Goal: Navigation & Orientation: Find specific page/section

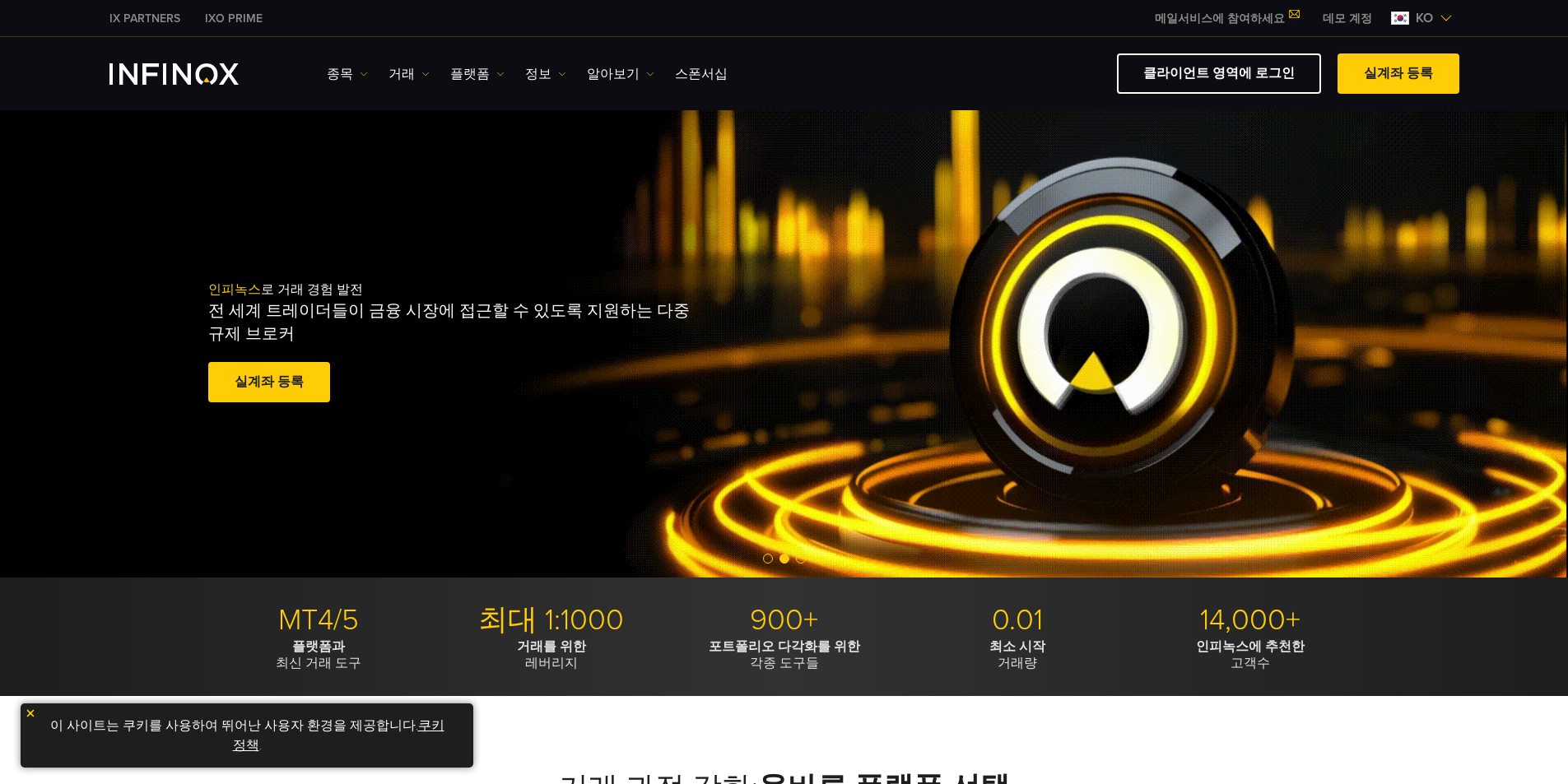
click at [1440, 16] on img at bounding box center [1446, 18] width 14 height 14
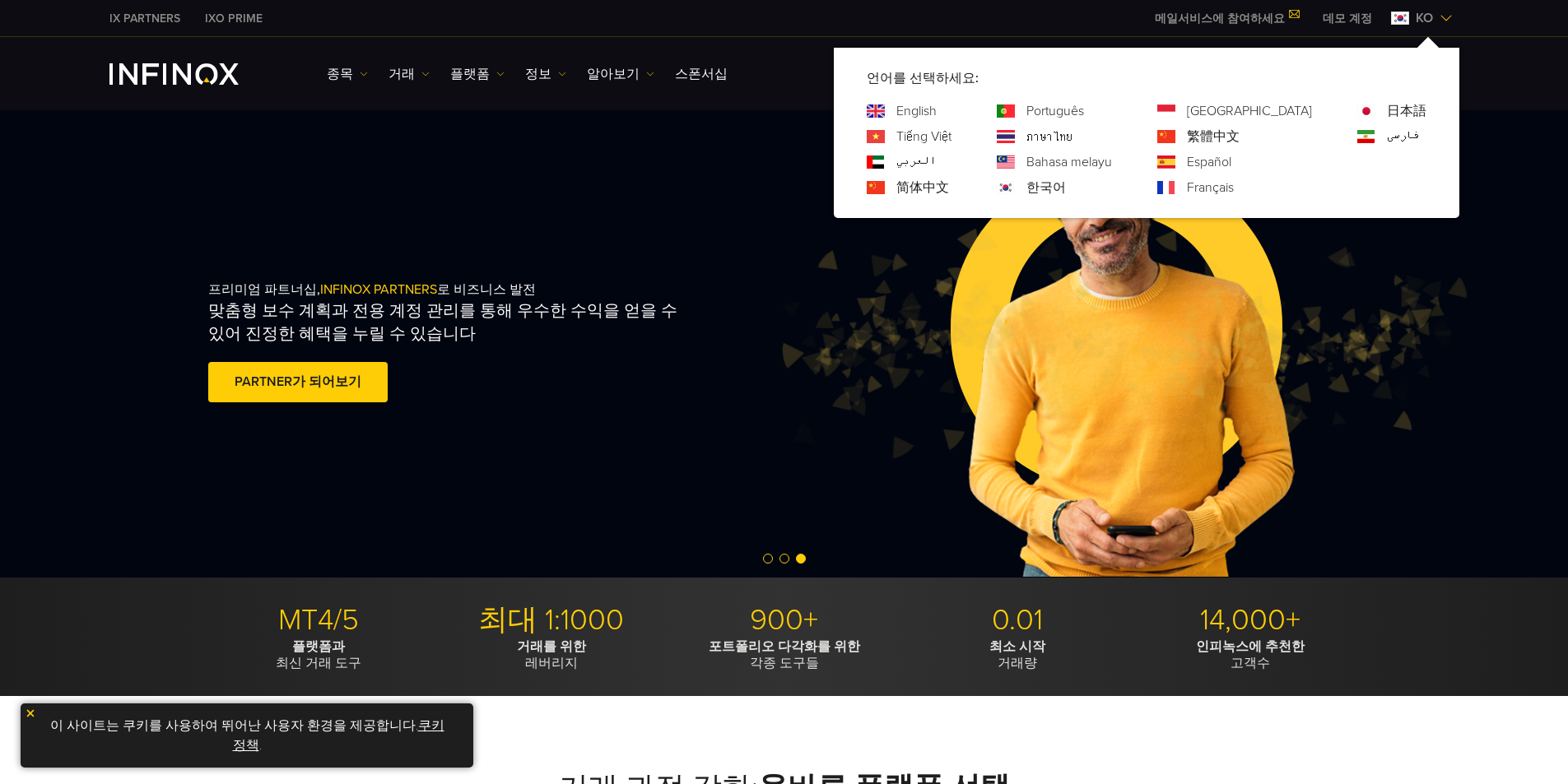
click at [1066, 187] on link "한국어" at bounding box center [1045, 187] width 40 height 19
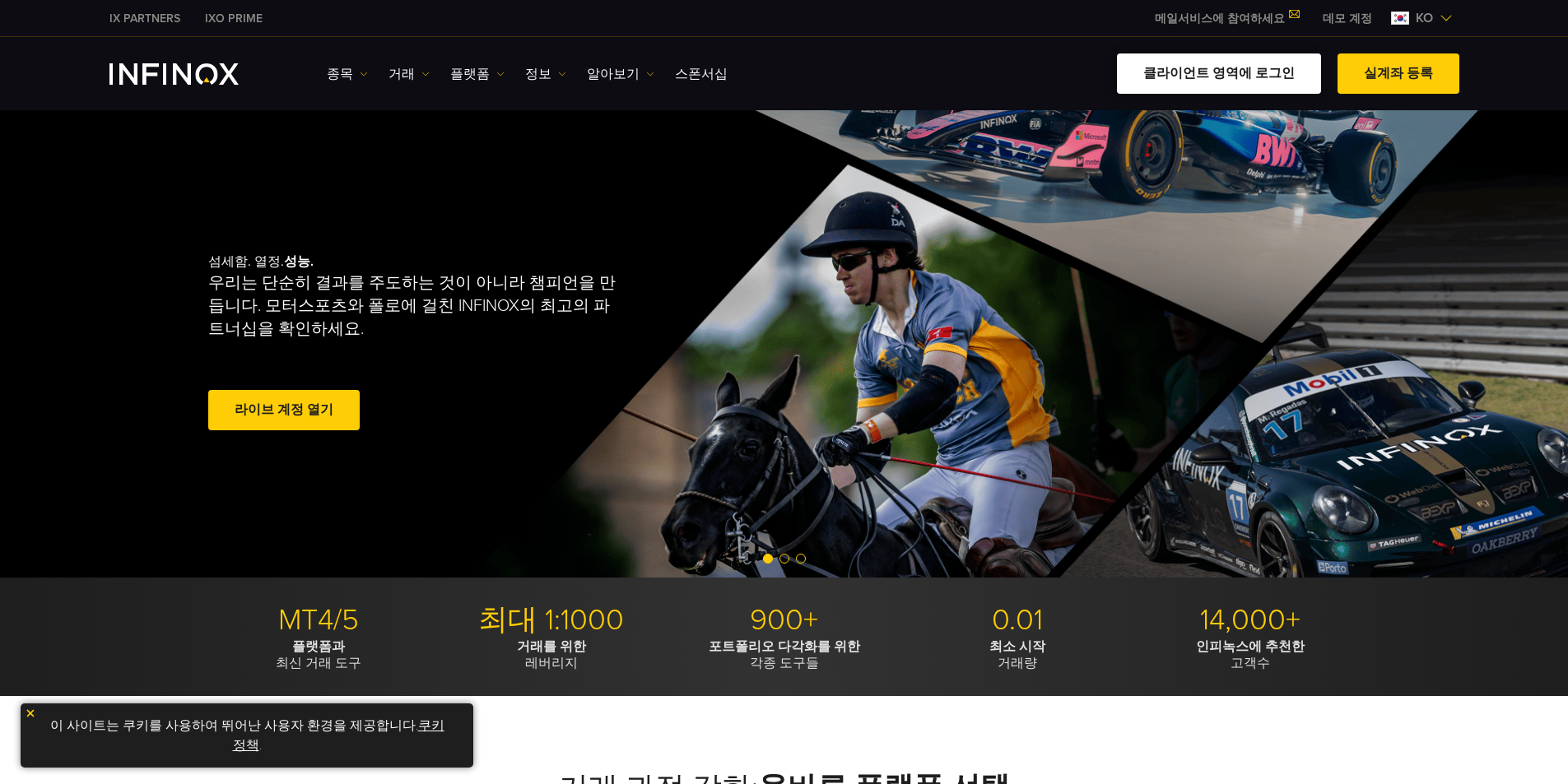
click at [1254, 68] on link "클라이언트 영역에 로그인" at bounding box center [1219, 73] width 204 height 41
